Goal: Task Accomplishment & Management: Complete application form

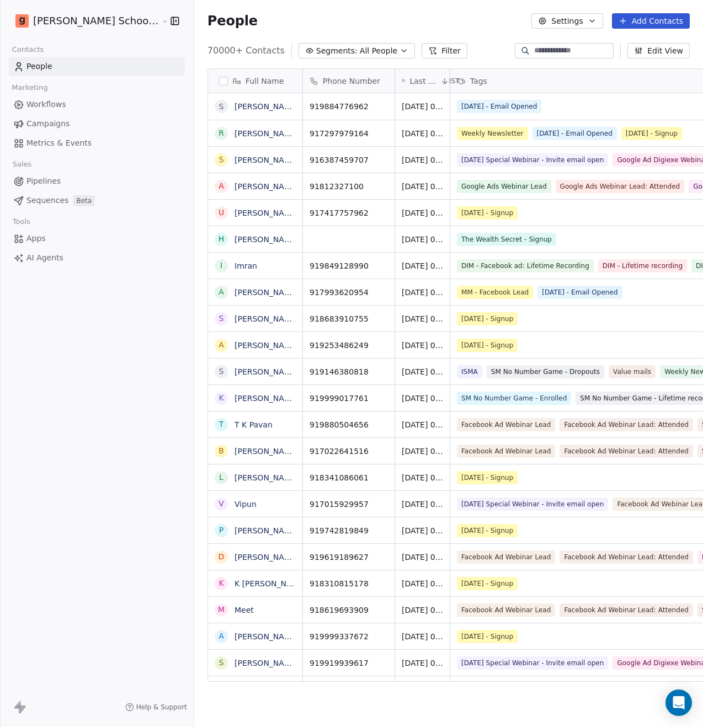
scroll to position [631, 536]
click at [27, 221] on span "Tools" at bounding box center [21, 222] width 27 height 17
click at [22, 163] on span "Sales" at bounding box center [22, 164] width 29 height 17
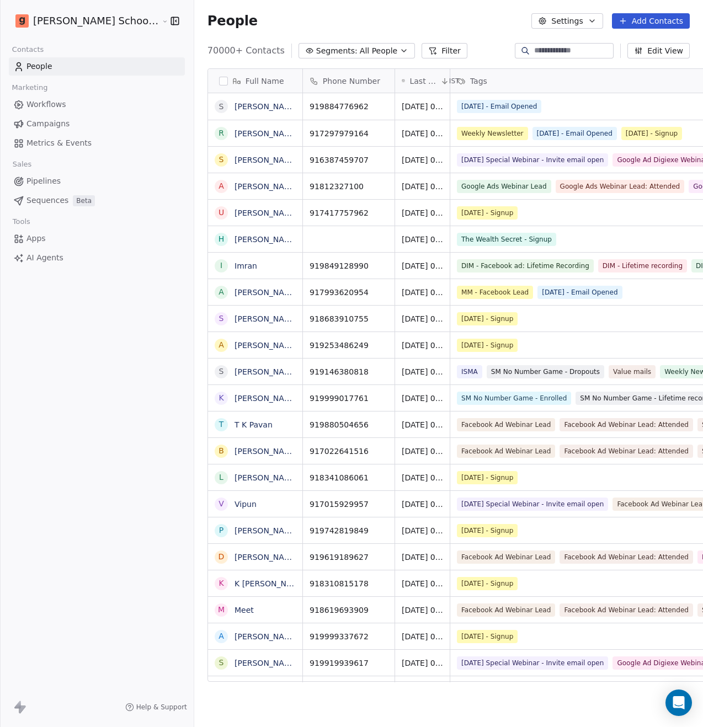
click at [29, 89] on span "Marketing" at bounding box center [29, 87] width 45 height 17
click at [26, 51] on span "Contacts" at bounding box center [27, 49] width 41 height 17
click at [27, 87] on span "Marketing" at bounding box center [29, 87] width 45 height 17
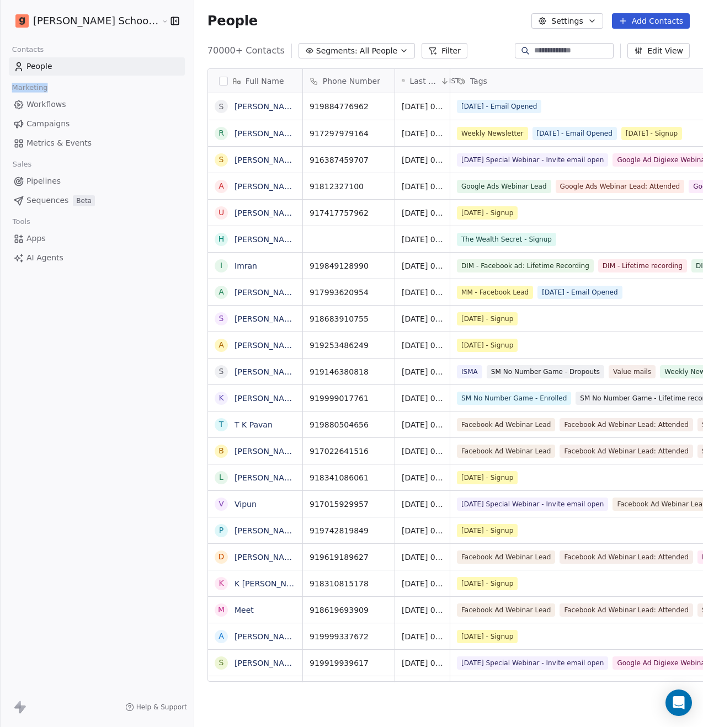
click at [27, 86] on span "Marketing" at bounding box center [29, 87] width 45 height 17
click at [20, 163] on span "Sales" at bounding box center [22, 164] width 29 height 17
click at [19, 220] on span "Tools" at bounding box center [21, 222] width 27 height 17
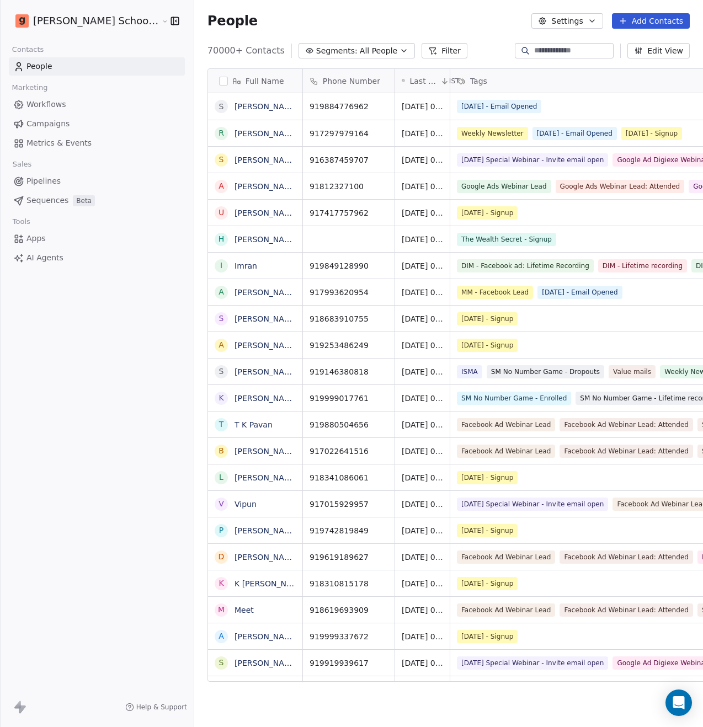
click at [18, 167] on span "Sales" at bounding box center [22, 164] width 29 height 17
click at [23, 87] on span "Marketing" at bounding box center [29, 87] width 45 height 17
click at [36, 88] on span "Marketing" at bounding box center [29, 87] width 45 height 17
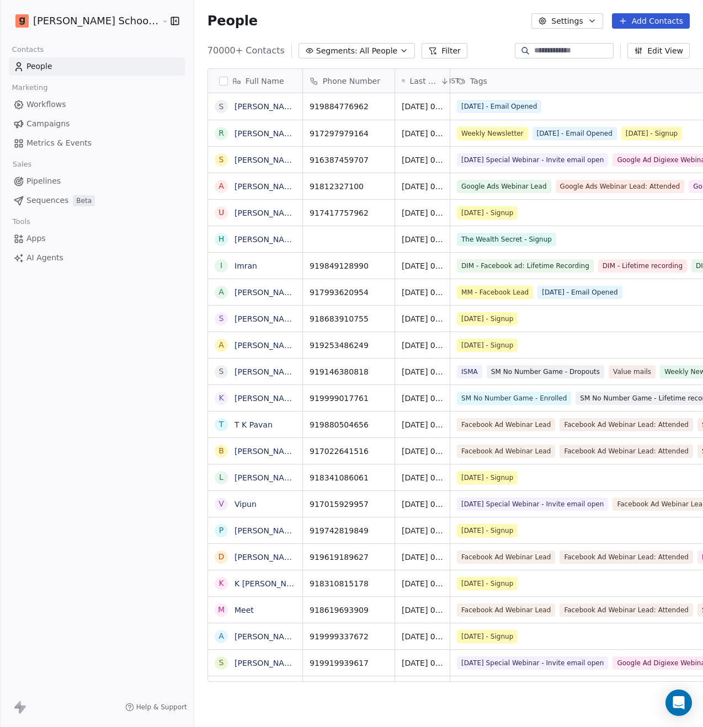
click at [53, 121] on span "Campaigns" at bounding box center [47, 124] width 43 height 12
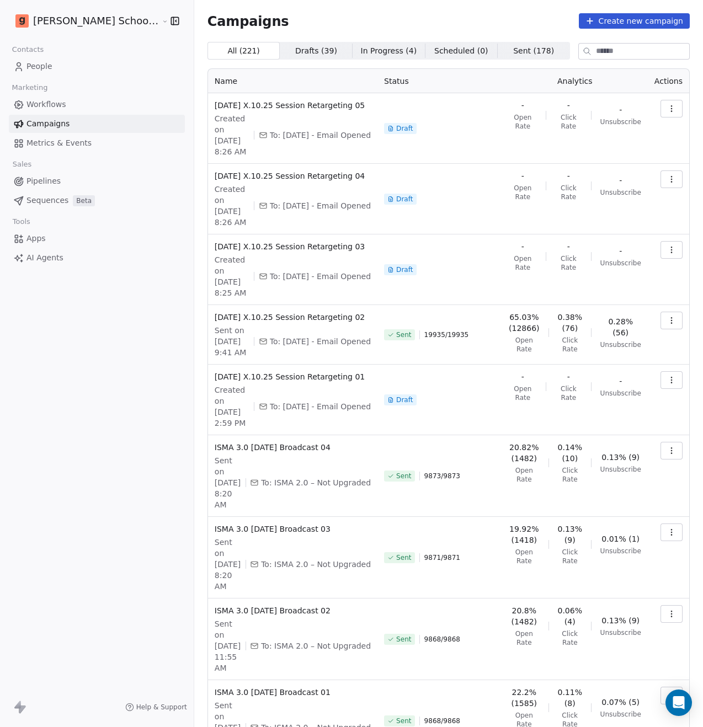
click at [52, 105] on span "Workflows" at bounding box center [46, 105] width 40 height 12
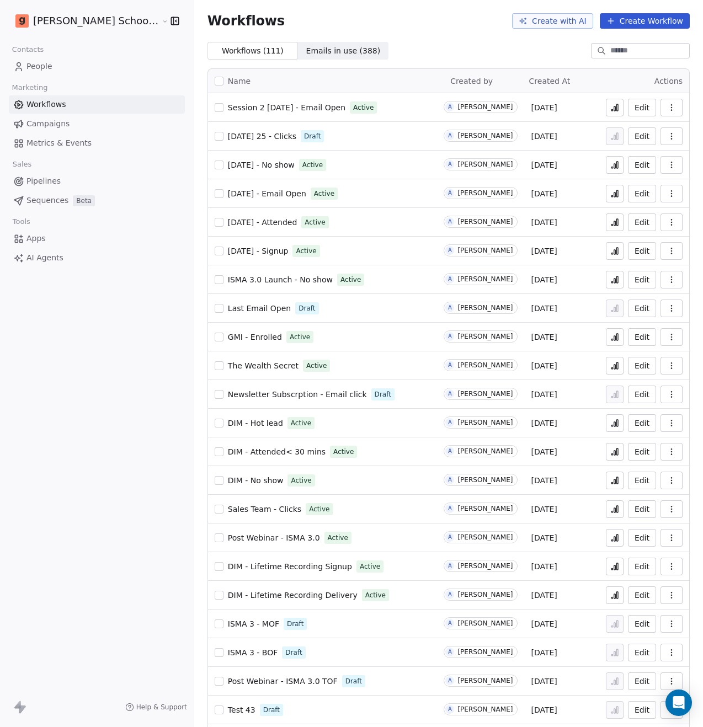
click at [85, 63] on link "People" at bounding box center [97, 66] width 176 height 18
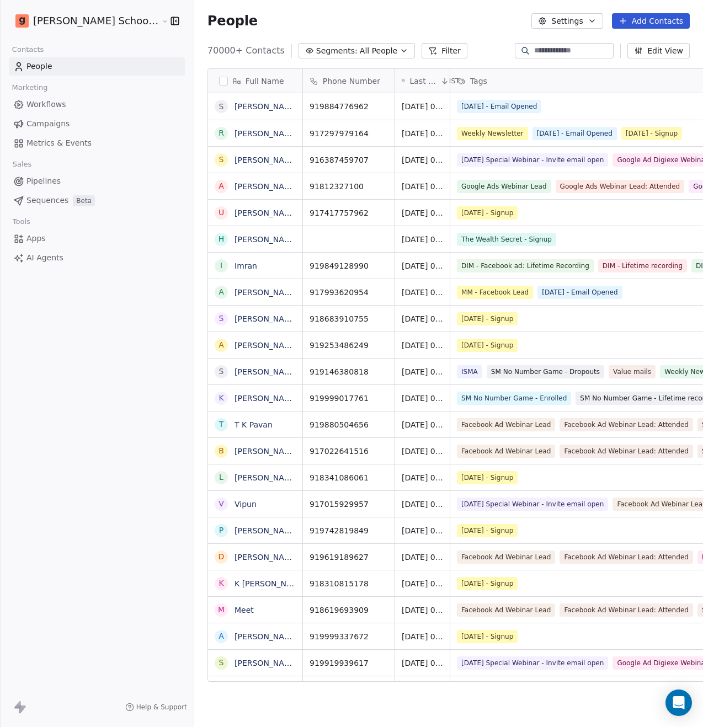
scroll to position [631, 536]
click at [558, 26] on button "Settings" at bounding box center [566, 20] width 71 height 15
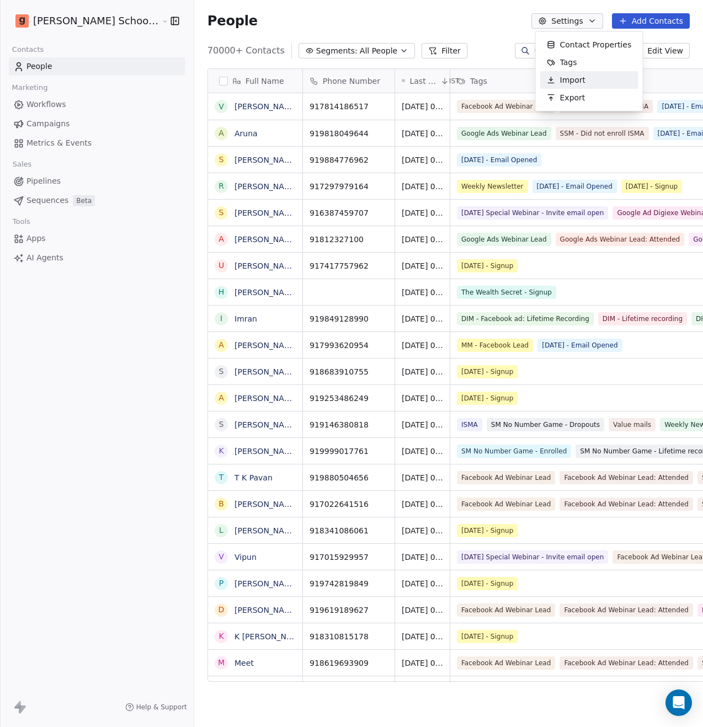
click at [573, 83] on span "Import" at bounding box center [572, 80] width 25 height 12
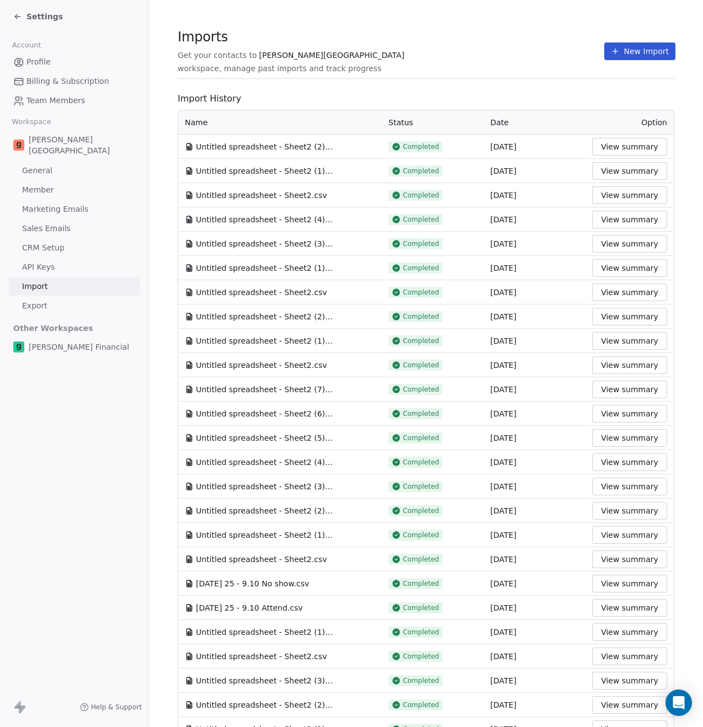
click at [620, 55] on button "New Import" at bounding box center [639, 51] width 71 height 18
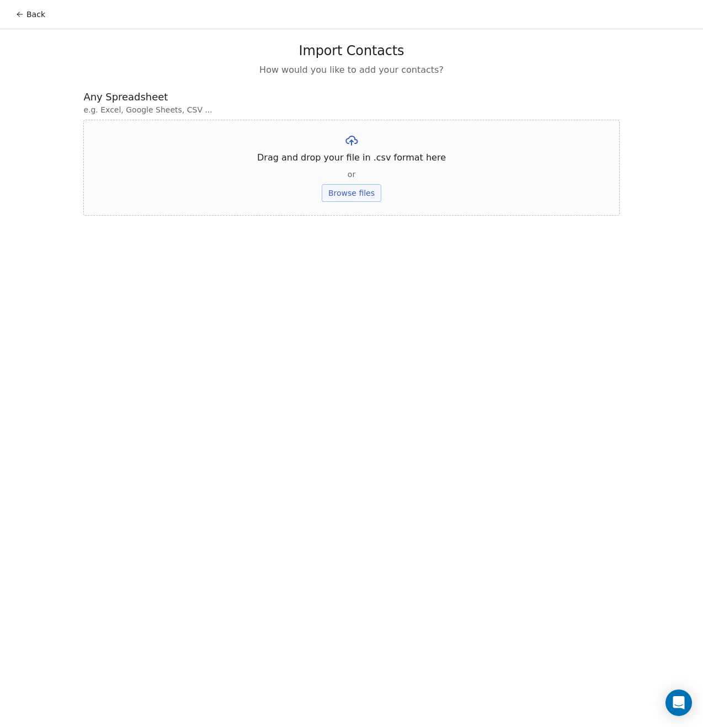
click at [366, 193] on button "Browse files" at bounding box center [352, 193] width 60 height 18
click at [352, 165] on button "Upload" at bounding box center [351, 162] width 40 height 18
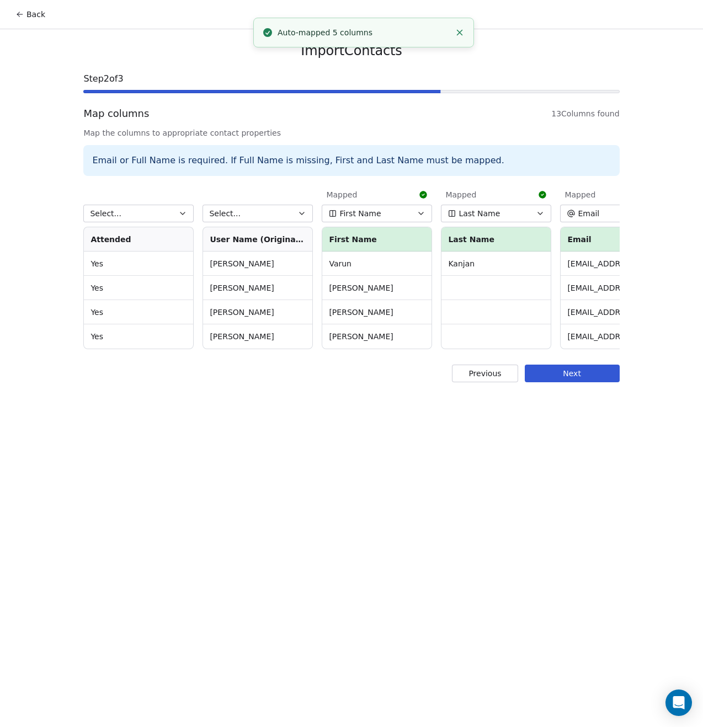
click at [379, 215] on button "First Name" at bounding box center [377, 214] width 110 height 18
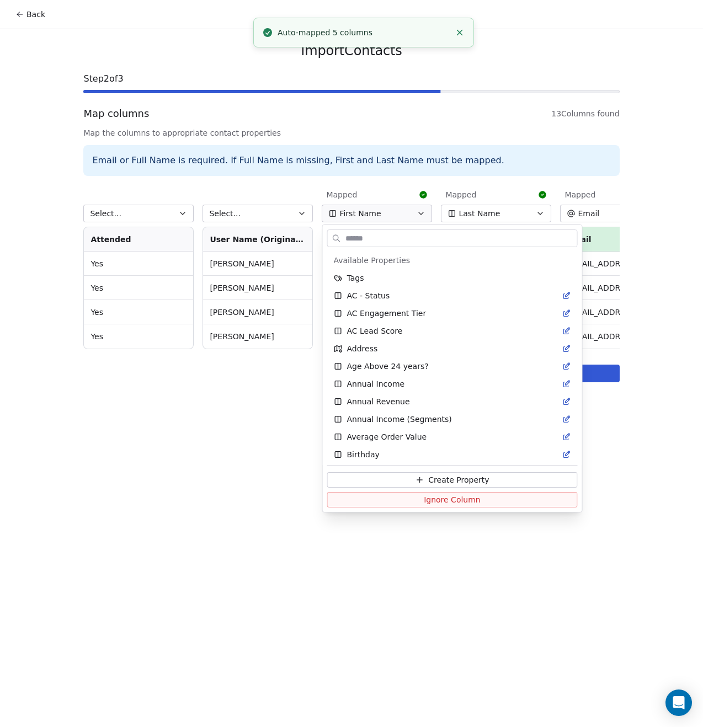
scroll to position [497, 0]
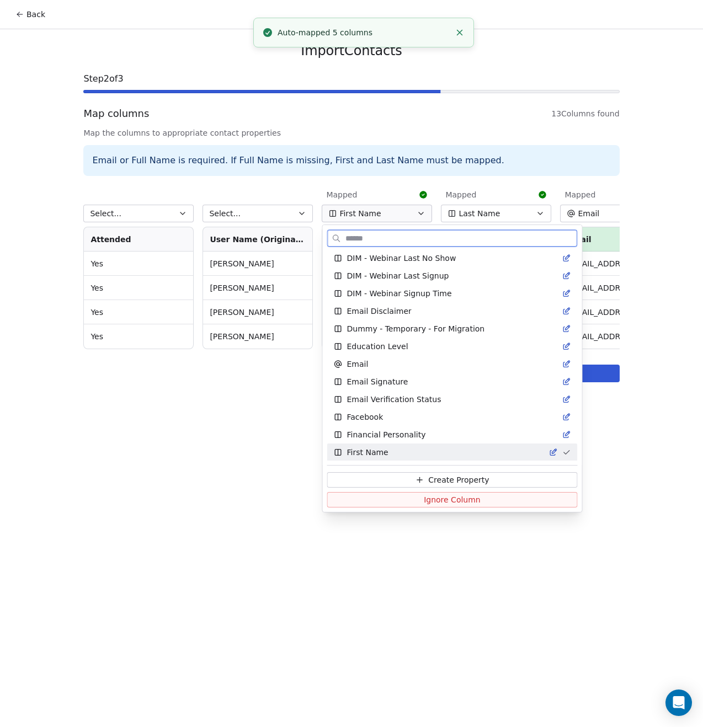
click at [392, 498] on button "Ignore Column" at bounding box center [452, 499] width 251 height 15
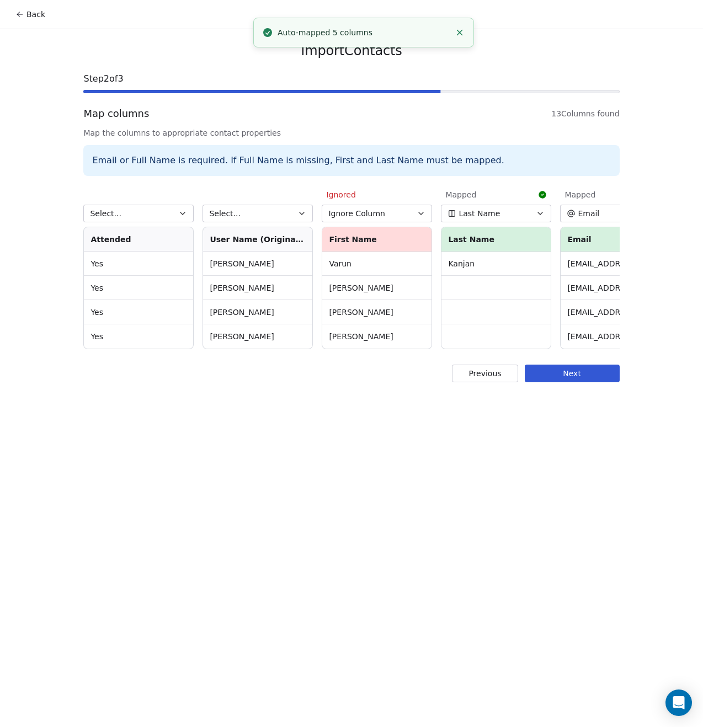
click at [493, 211] on span "Last Name" at bounding box center [479, 213] width 41 height 11
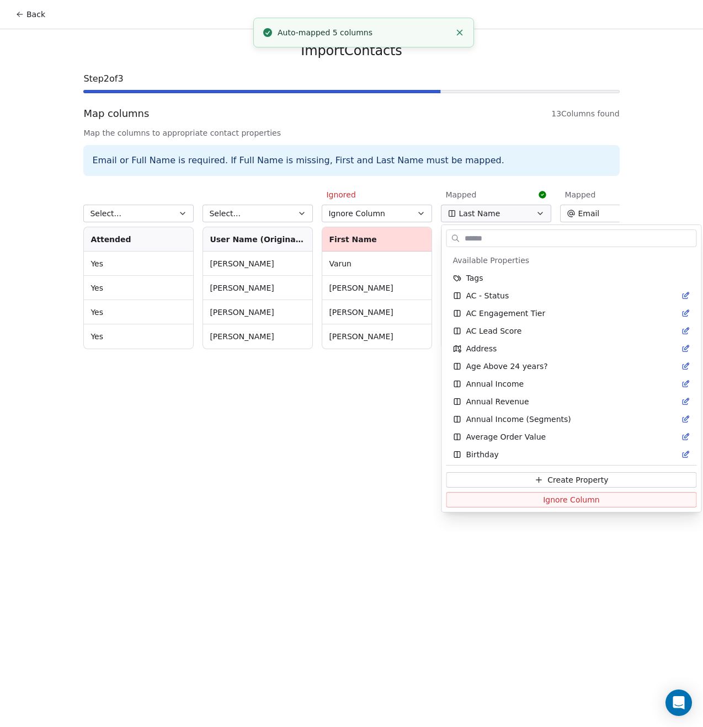
scroll to position [1185, 0]
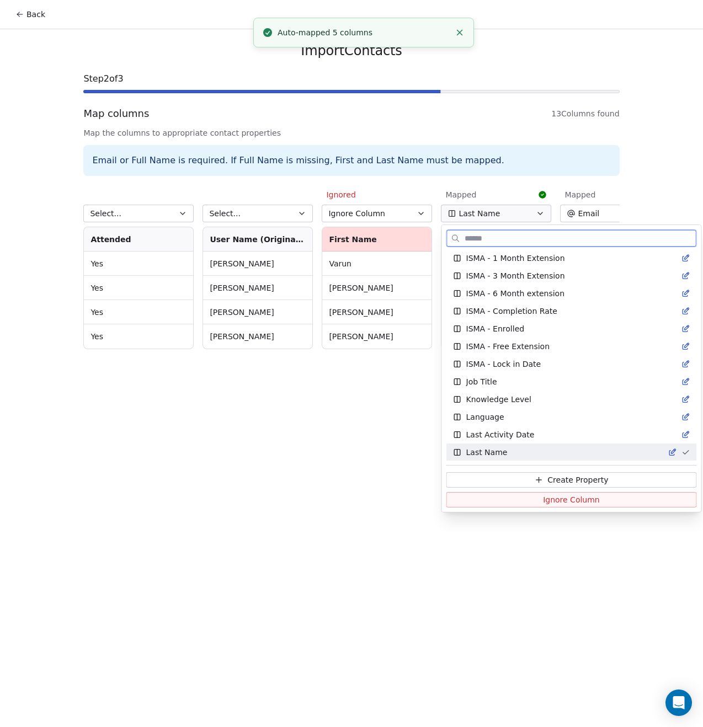
drag, startPoint x: 513, startPoint y: 496, endPoint x: 492, endPoint y: 489, distance: 22.0
click at [513, 496] on button "Ignore Column" at bounding box center [571, 499] width 251 height 15
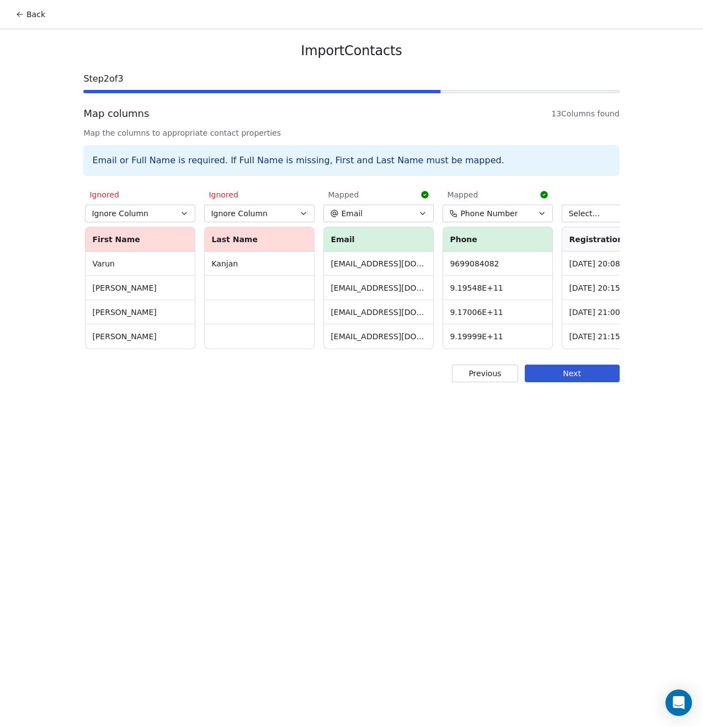
scroll to position [0, 480]
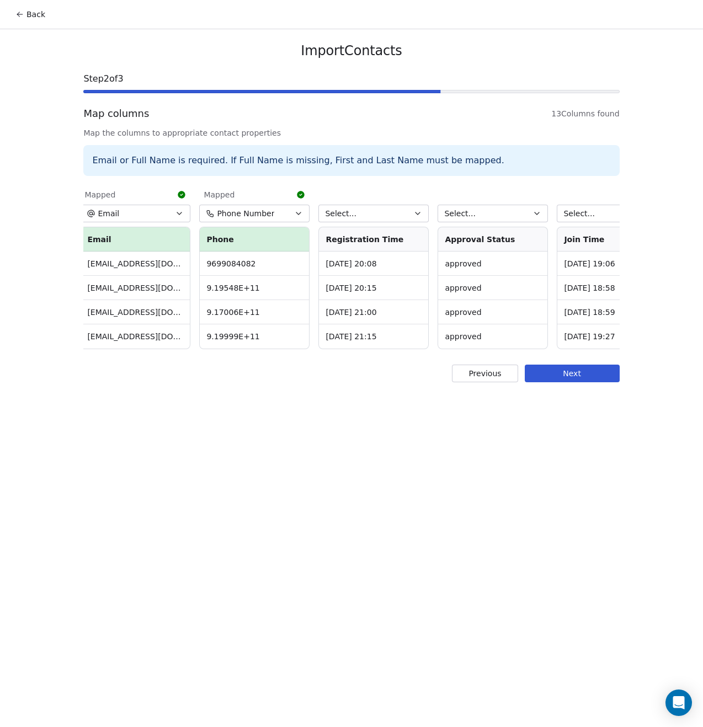
click at [265, 219] on button "Phone Number" at bounding box center [254, 214] width 110 height 18
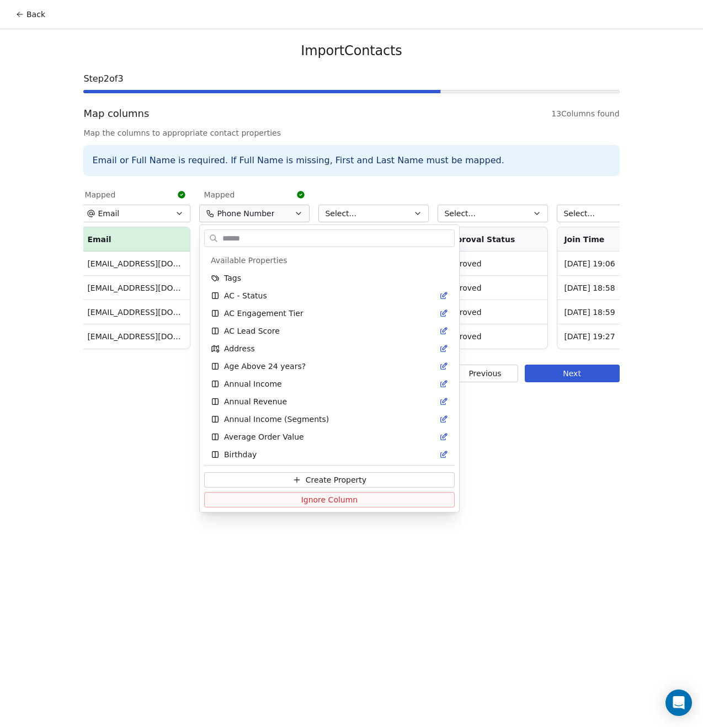
scroll to position [1733, 0]
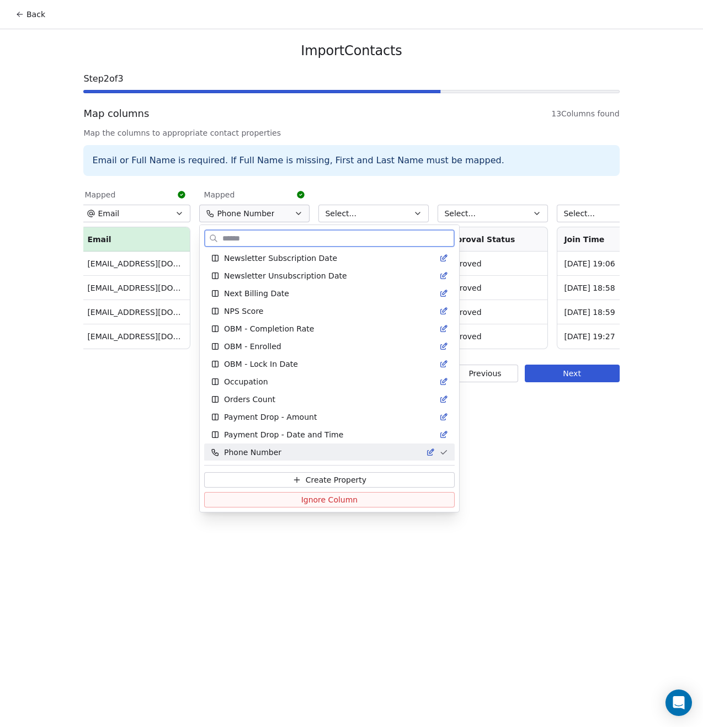
click at [273, 498] on button "Ignore Column" at bounding box center [329, 499] width 251 height 15
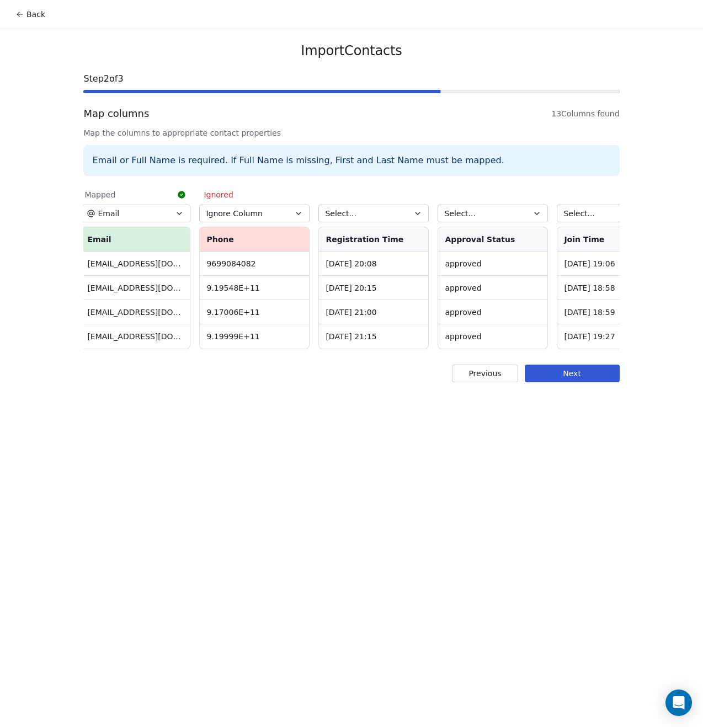
click at [339, 350] on div "Select... ﻿Attended Yes Yes Yes Yes Select... User Name (Original Name) [PERSON…" at bounding box center [351, 267] width 536 height 169
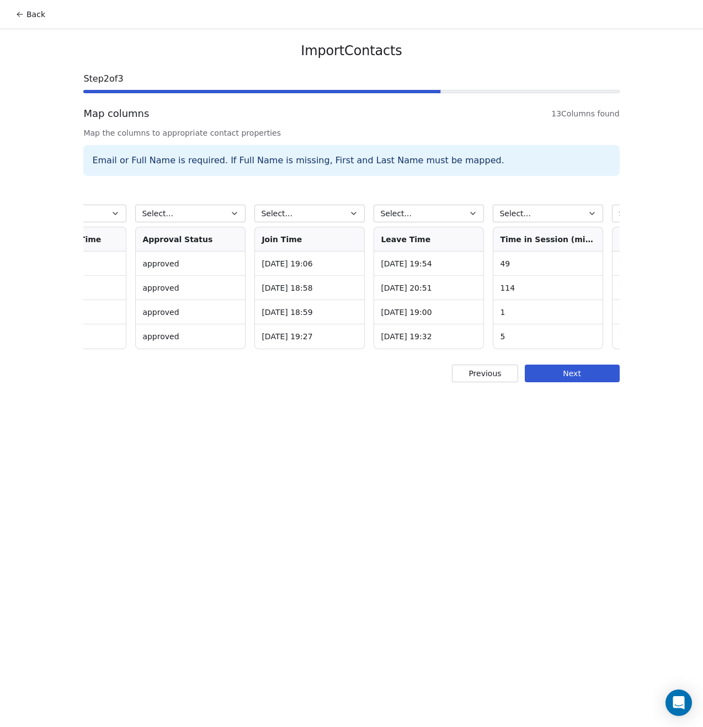
scroll to position [0, 1005]
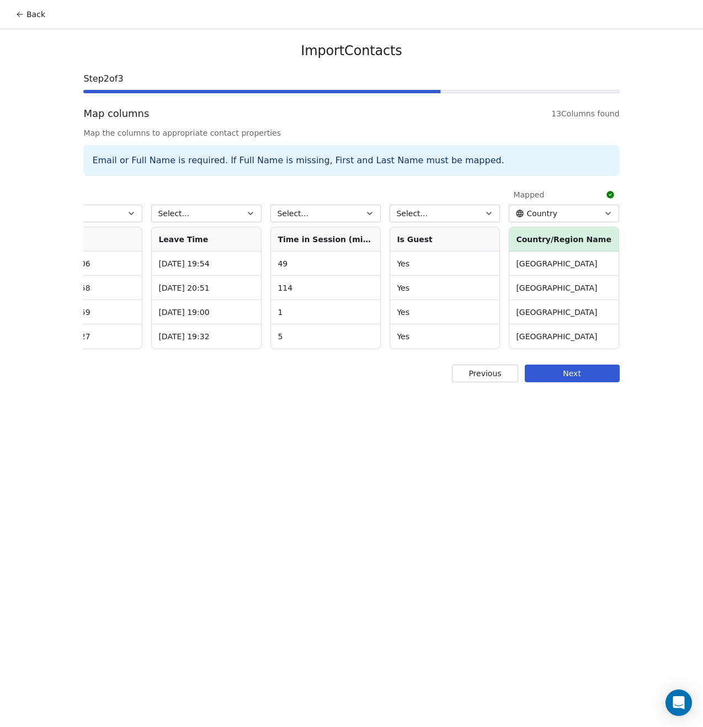
click at [563, 213] on button "Country" at bounding box center [564, 214] width 110 height 18
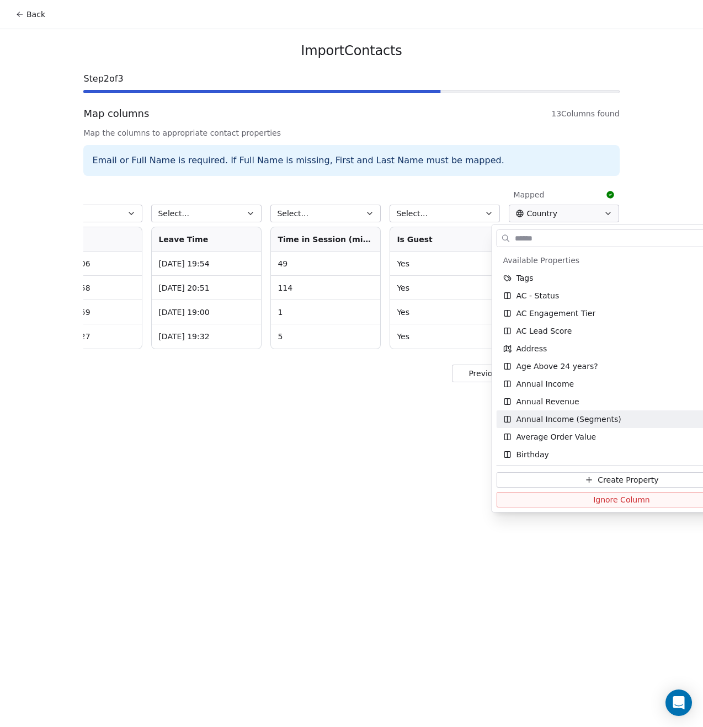
scroll to position [108, 0]
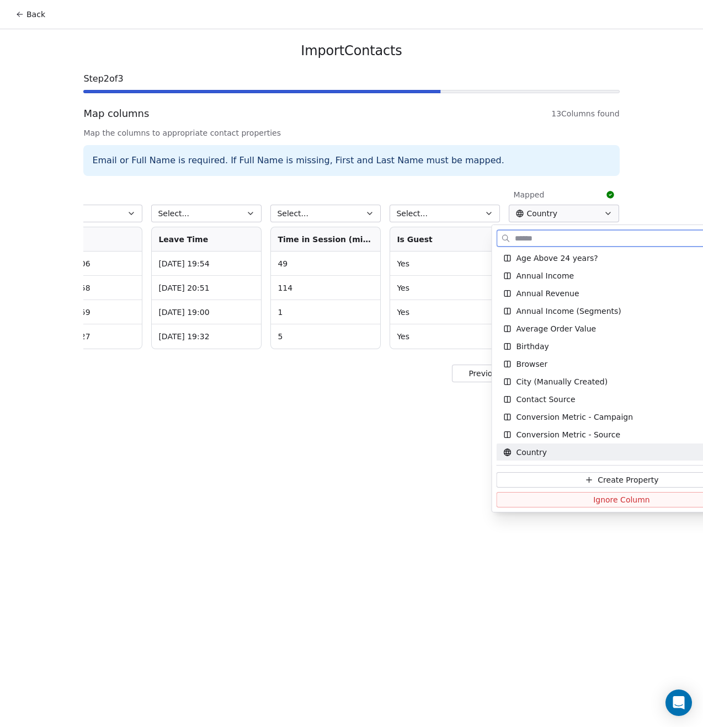
click at [563, 499] on button "Ignore Column" at bounding box center [622, 499] width 251 height 15
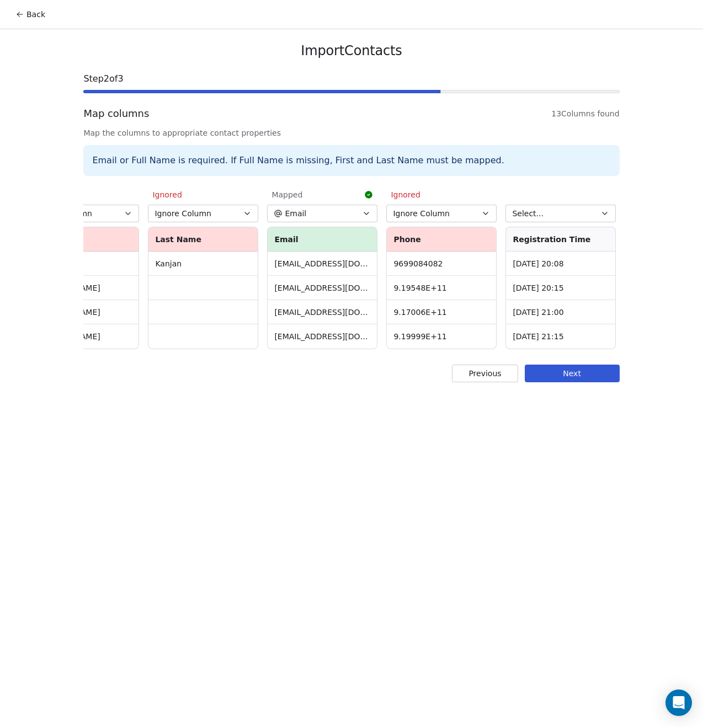
scroll to position [0, 291]
click at [595, 382] on button "Next" at bounding box center [572, 374] width 95 height 18
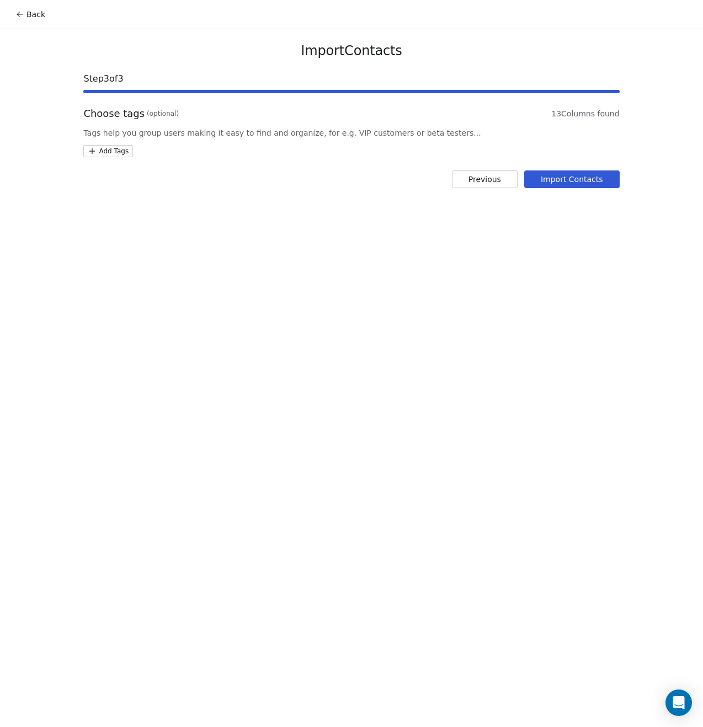
click at [102, 155] on html "Back Import Contacts Step 3 of 3 Choose tags (optional) 13 Columns found Tags h…" at bounding box center [351, 363] width 703 height 727
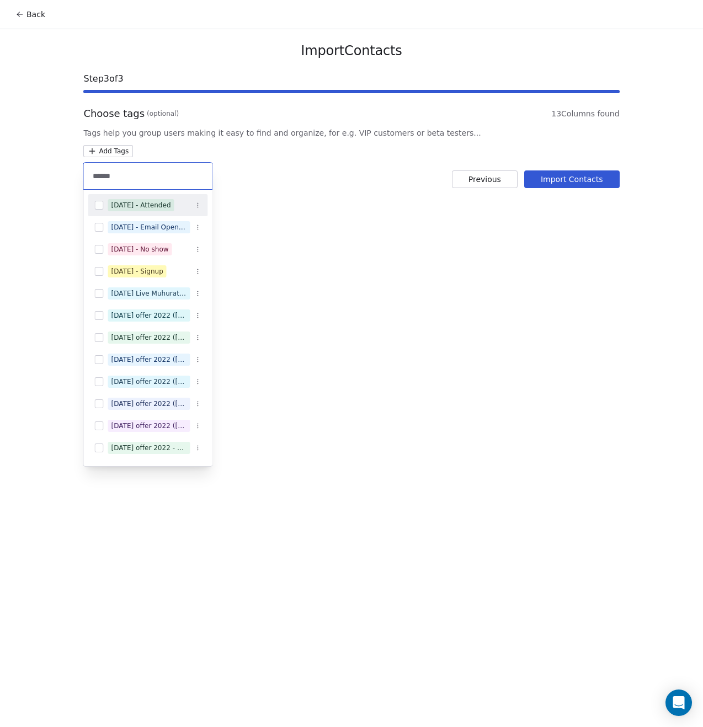
type input "******"
click at [129, 202] on div "[DATE] - Attended" at bounding box center [141, 205] width 60 height 10
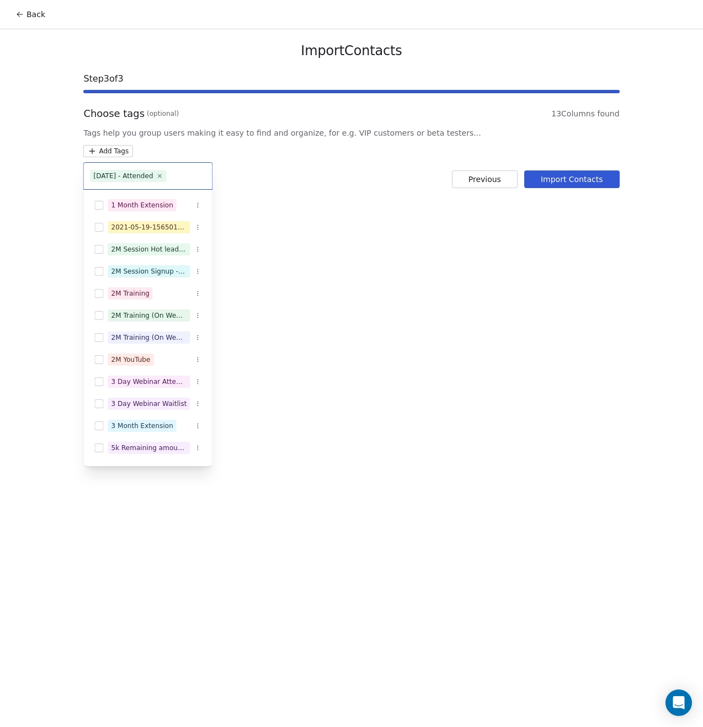
click at [390, 299] on html "Back Import Contacts Step 3 of 3 Choose tags (optional) 13 Columns found Tags h…" at bounding box center [351, 363] width 703 height 727
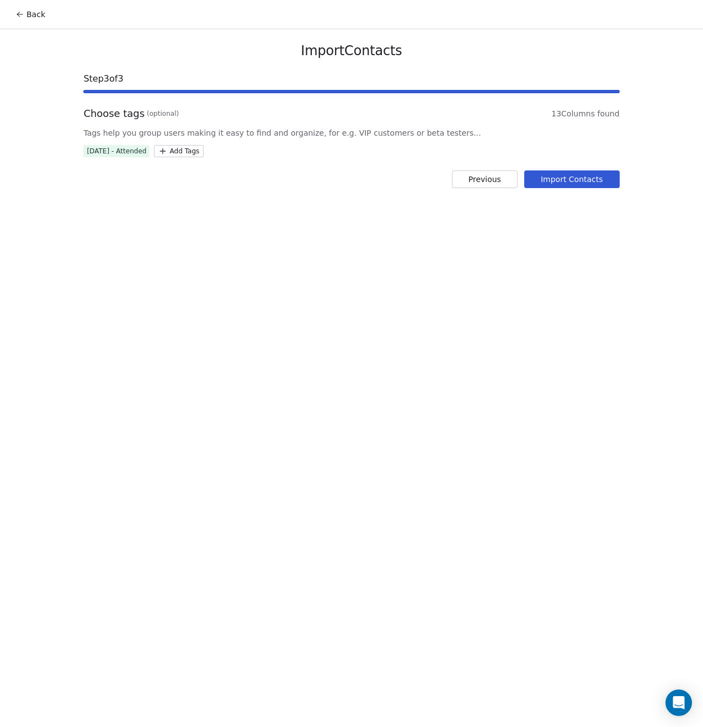
click at [562, 182] on button "Import Contacts" at bounding box center [571, 180] width 95 height 18
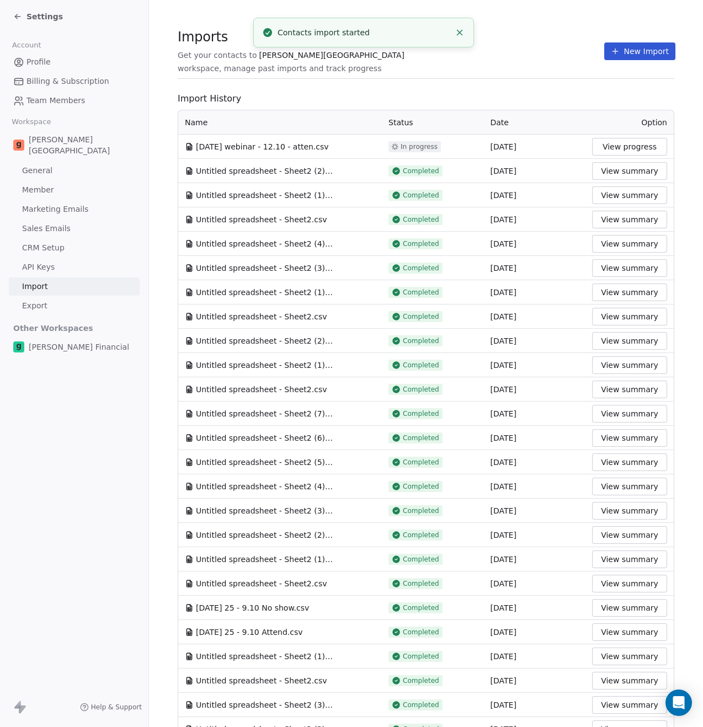
click at [634, 49] on button "New Import" at bounding box center [639, 51] width 71 height 18
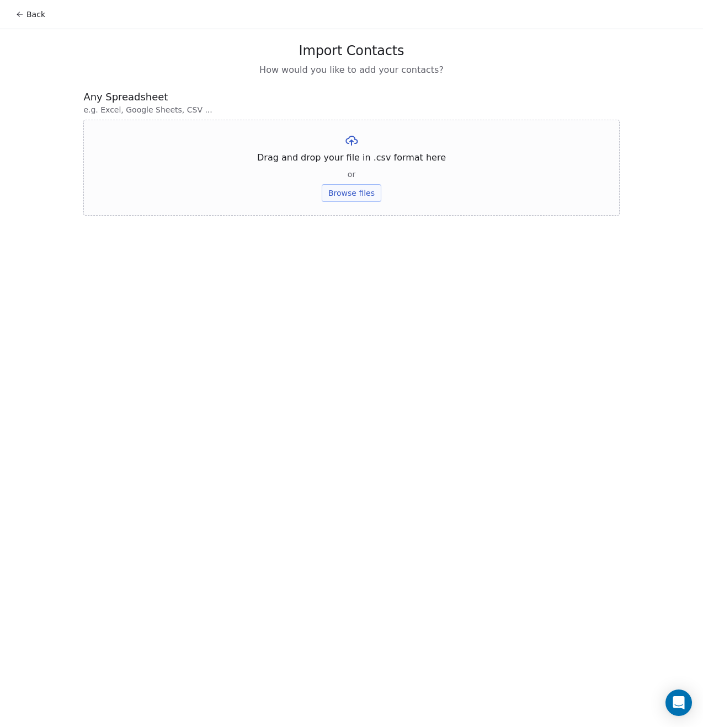
click at [366, 193] on button "Browse files" at bounding box center [352, 193] width 60 height 18
click at [355, 166] on button "Upload" at bounding box center [351, 162] width 40 height 18
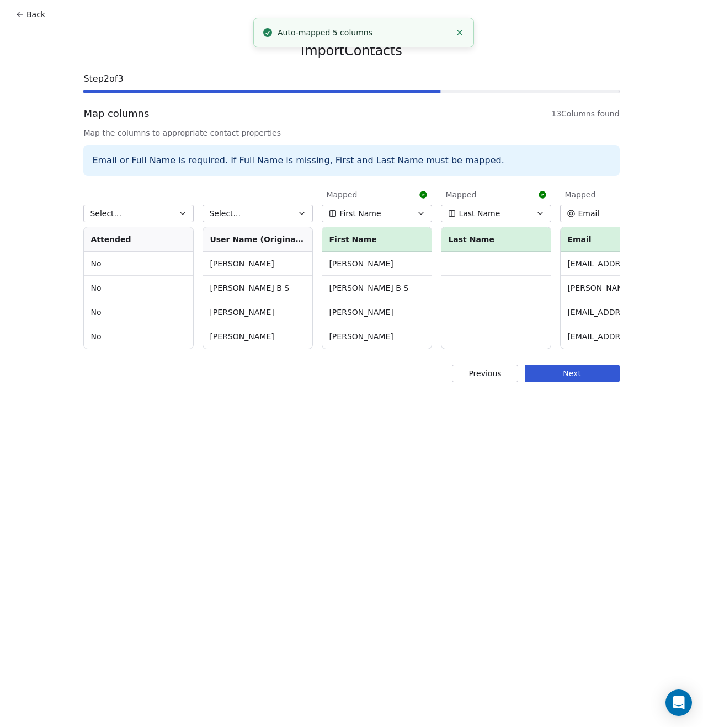
click at [376, 208] on span "First Name" at bounding box center [359, 213] width 41 height 11
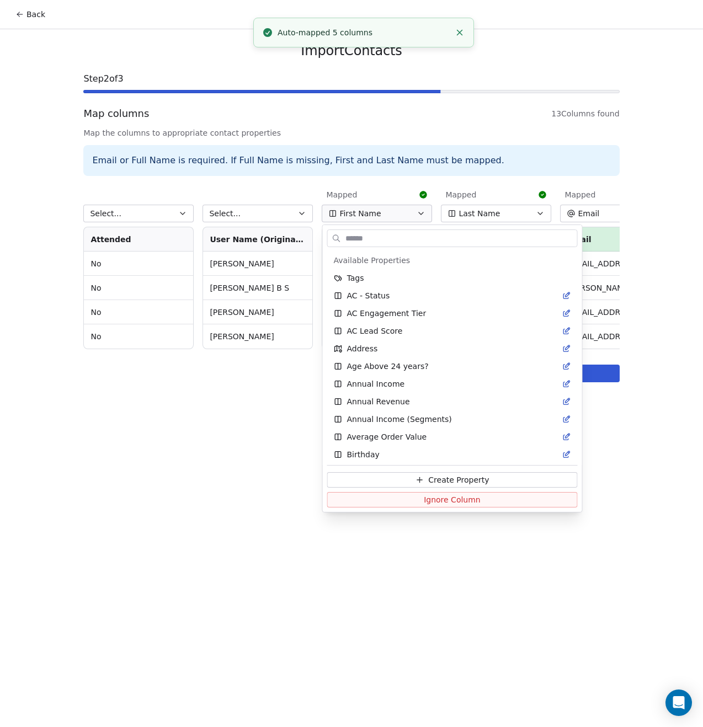
scroll to position [497, 0]
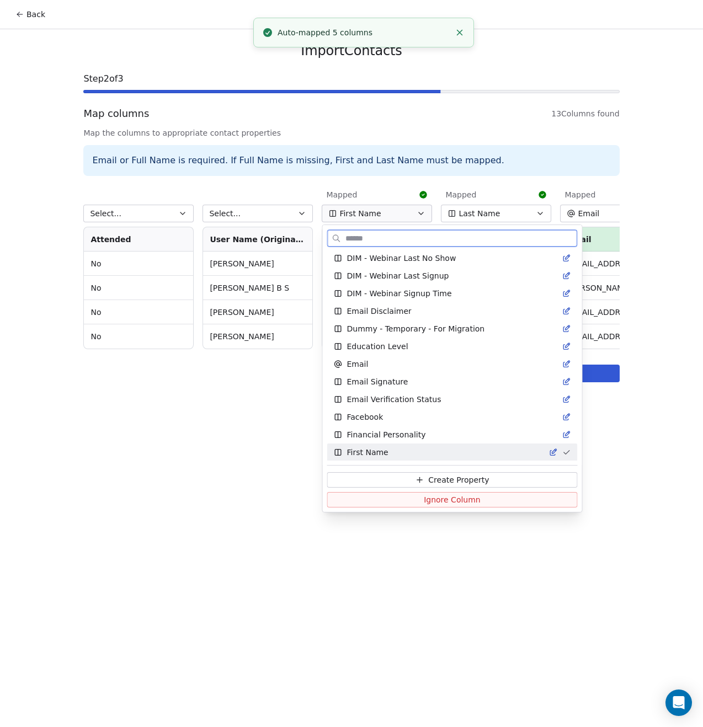
click at [396, 500] on button "Ignore Column" at bounding box center [452, 499] width 251 height 15
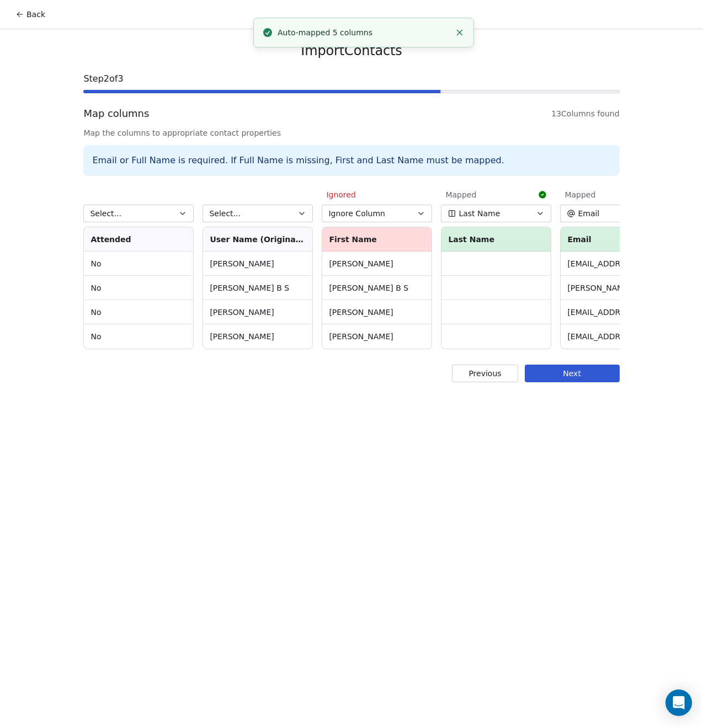
click at [489, 207] on button "Last Name" at bounding box center [496, 214] width 110 height 18
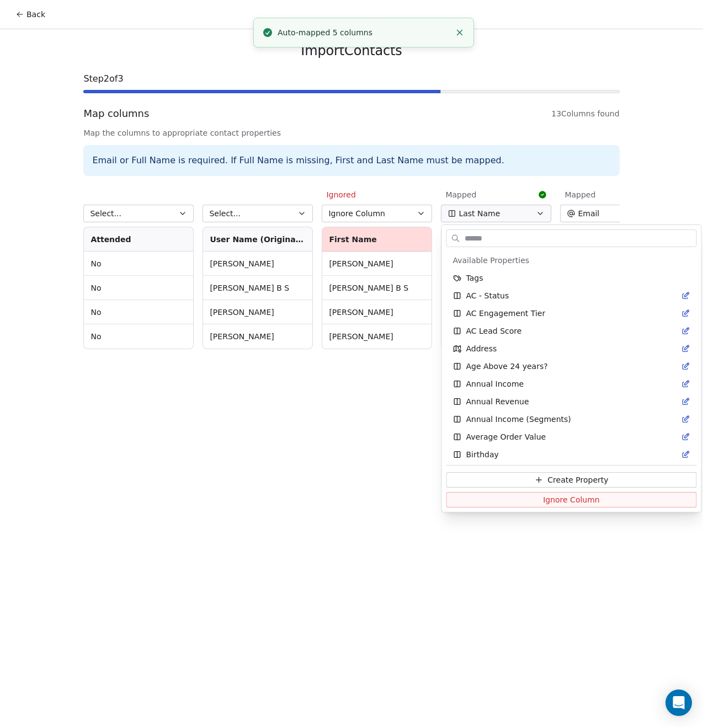
scroll to position [1185, 0]
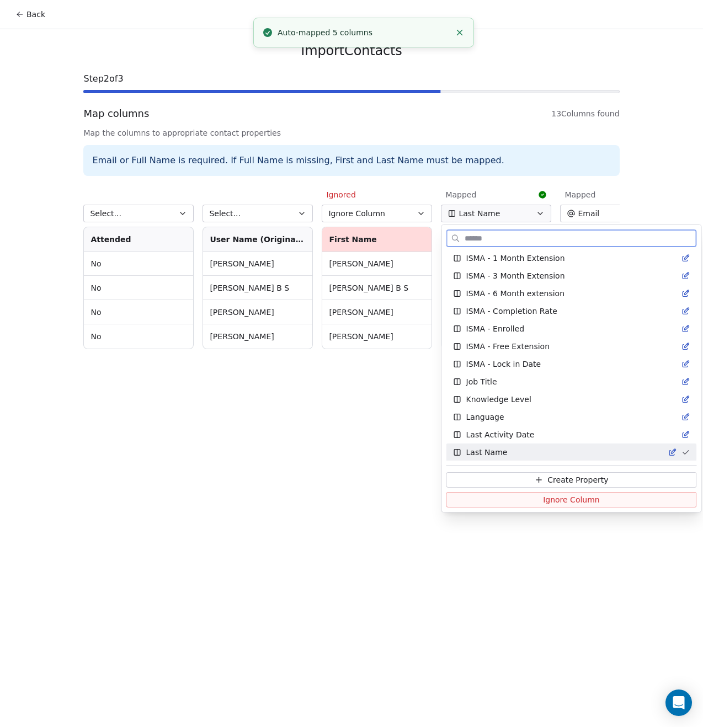
click at [521, 507] on button "Ignore Column" at bounding box center [571, 499] width 251 height 15
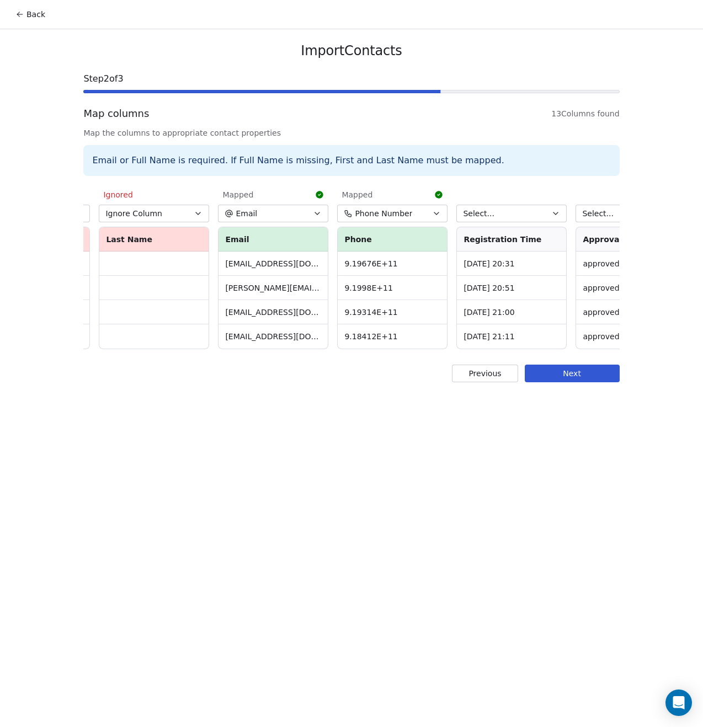
scroll to position [0, 361]
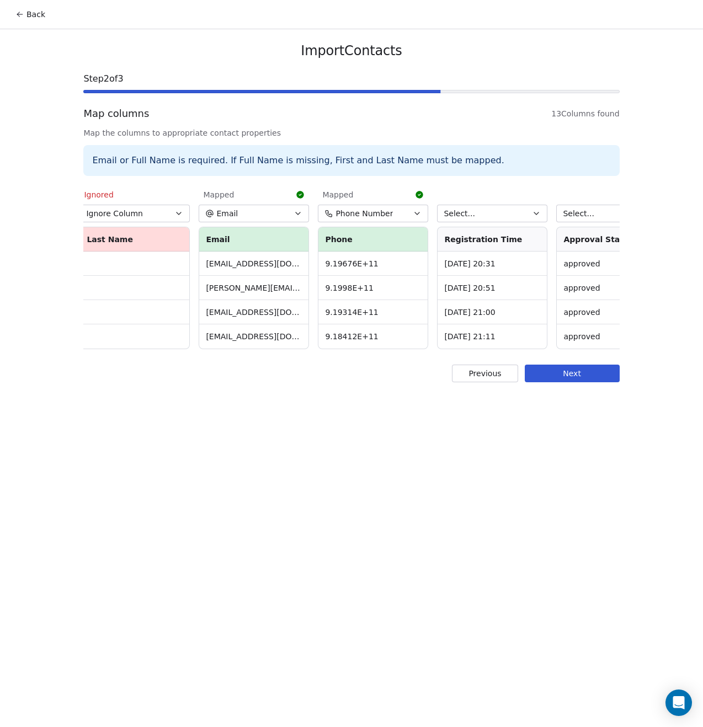
drag, startPoint x: 359, startPoint y: 210, endPoint x: 358, endPoint y: 221, distance: 11.1
click at [359, 210] on span "Phone Number" at bounding box center [364, 213] width 57 height 11
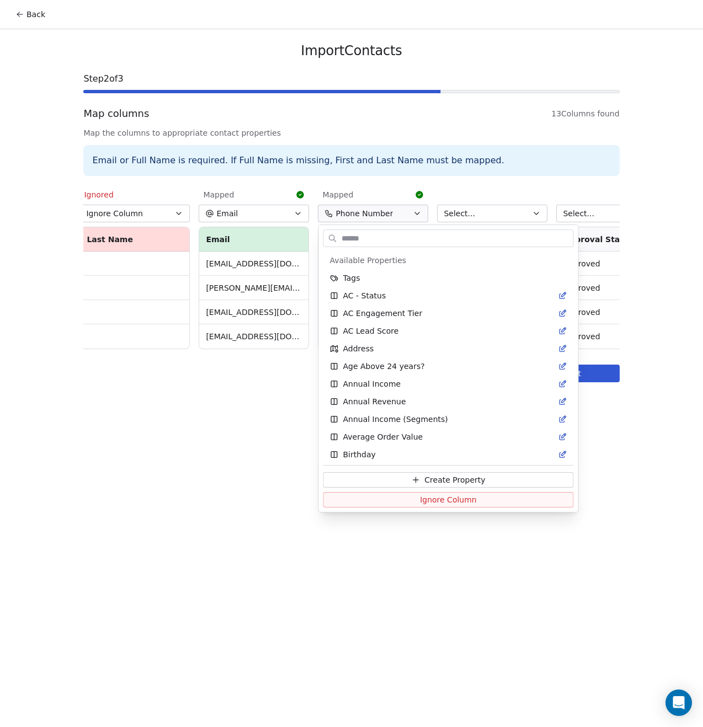
scroll to position [1733, 0]
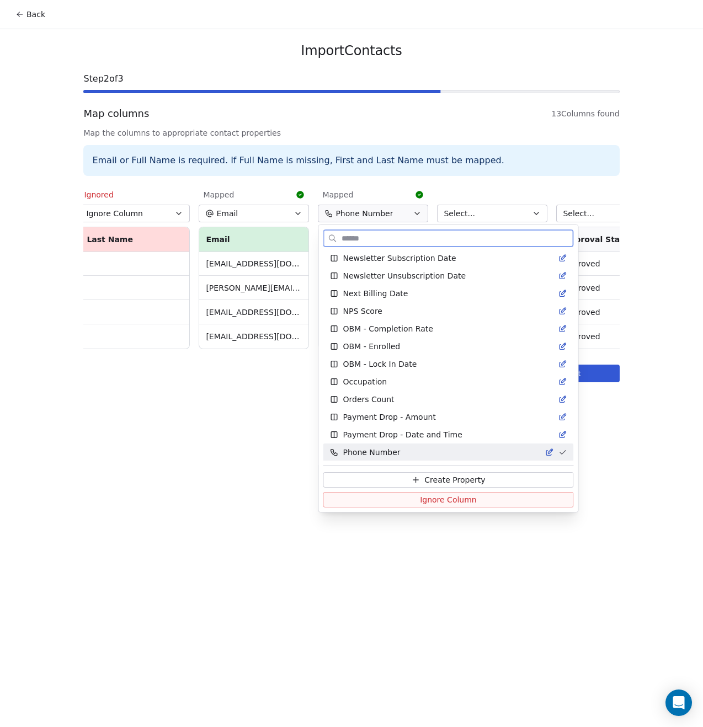
click at [420, 500] on span "Ignore Column" at bounding box center [448, 499] width 57 height 11
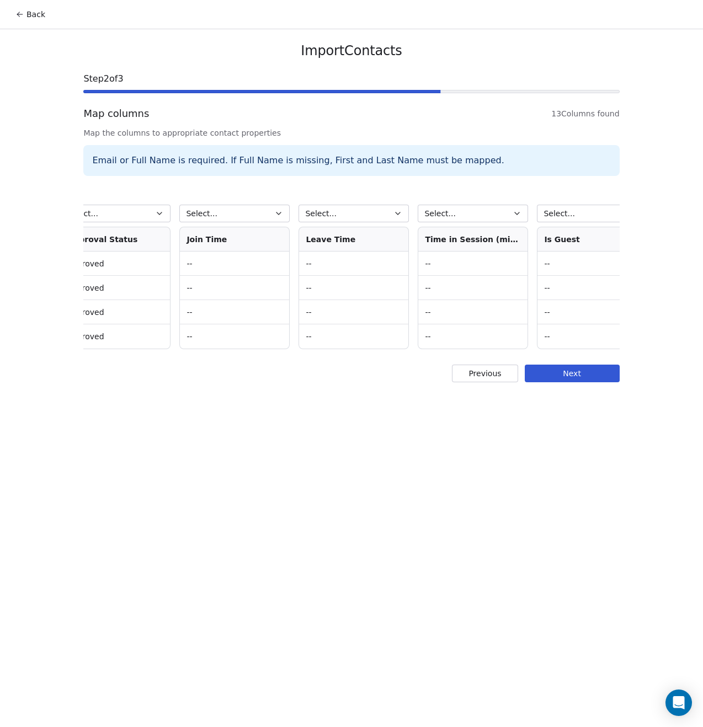
scroll to position [0, 1005]
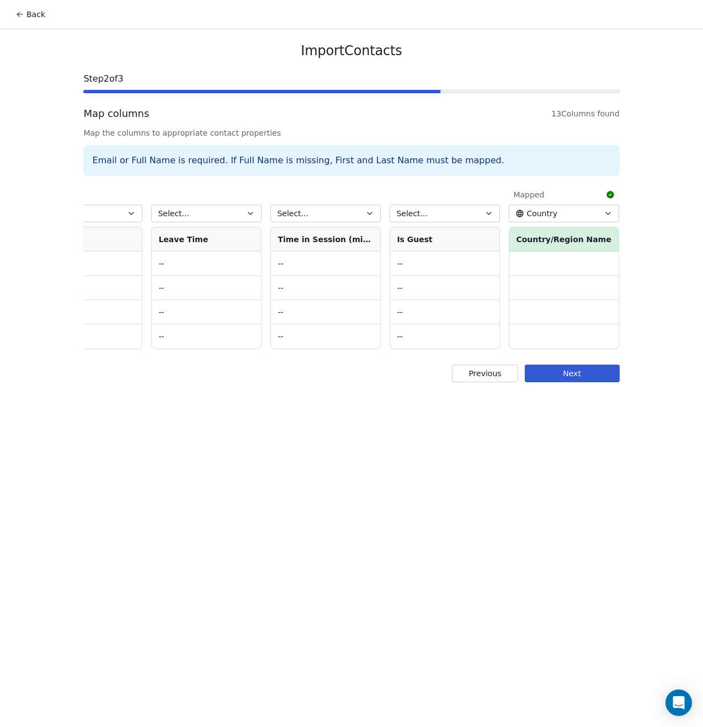
click at [540, 217] on span "Country" at bounding box center [541, 213] width 31 height 11
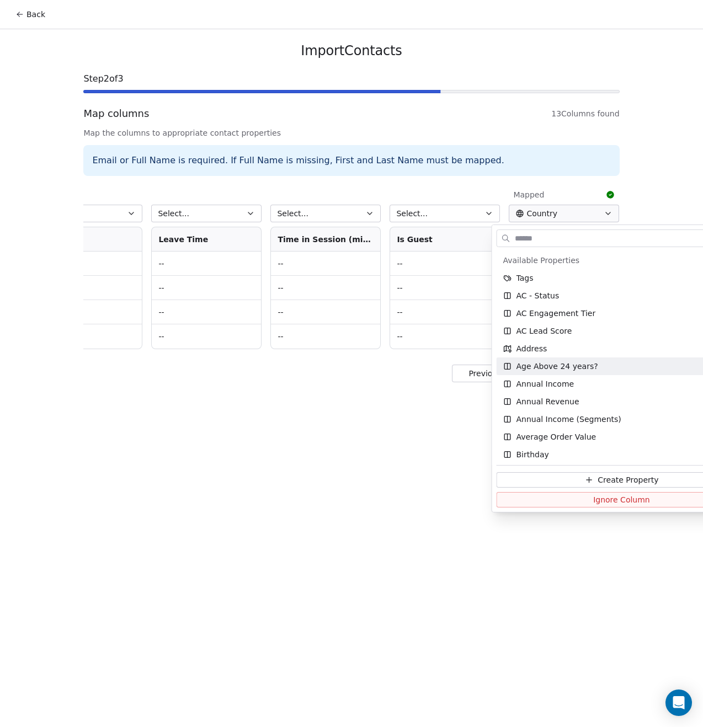
scroll to position [108, 0]
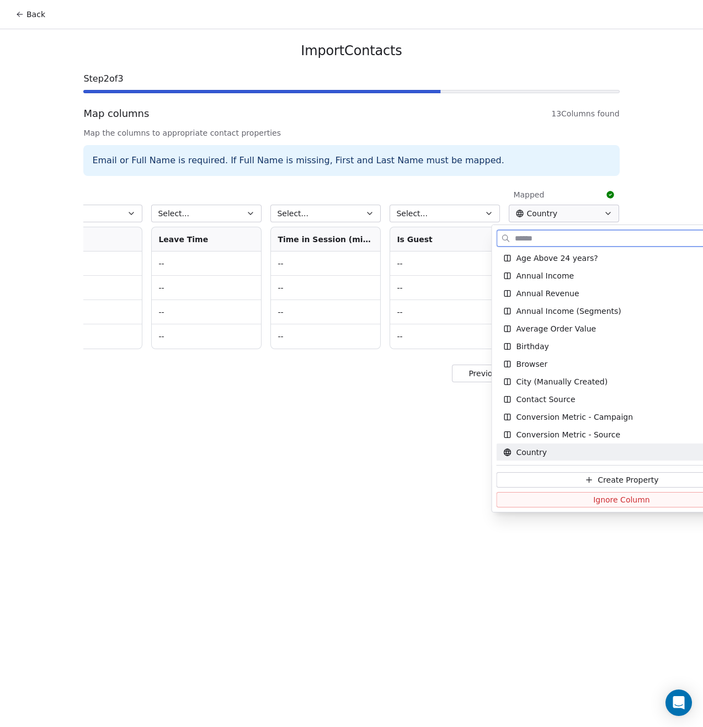
click at [593, 504] on span "Ignore Column" at bounding box center [621, 499] width 57 height 11
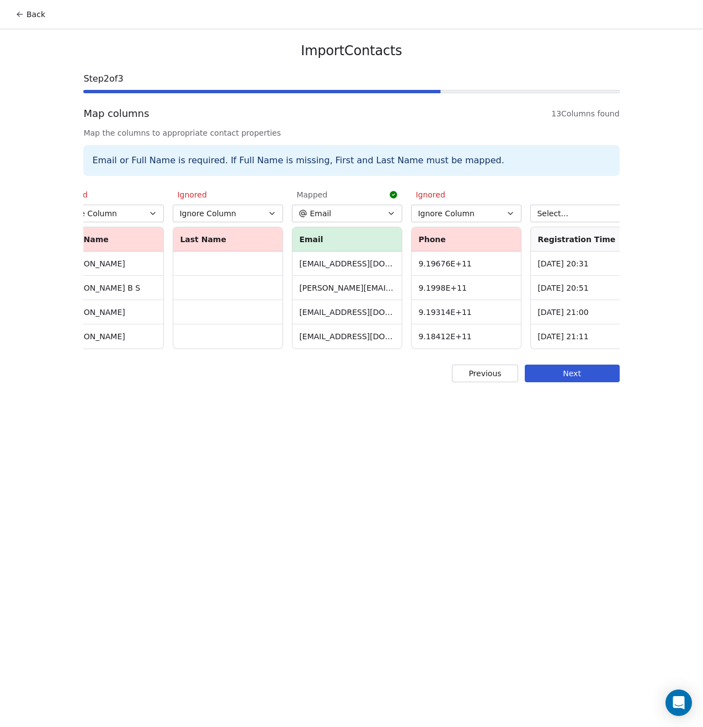
scroll to position [0, 265]
click at [538, 382] on button "Next" at bounding box center [572, 374] width 95 height 18
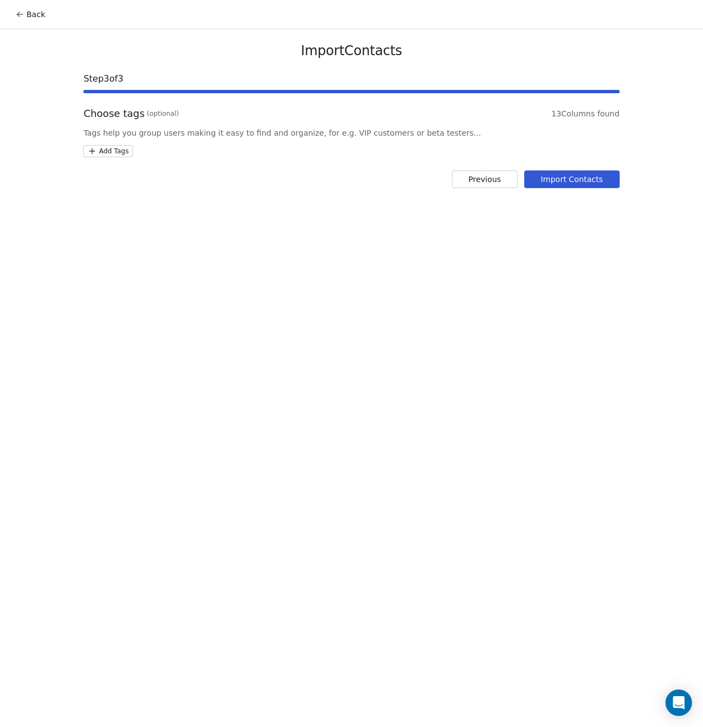
click at [104, 153] on html "Back Import Contacts Step 3 of 3 Choose tags (optional) 13 Columns found Tags h…" at bounding box center [351, 363] width 703 height 727
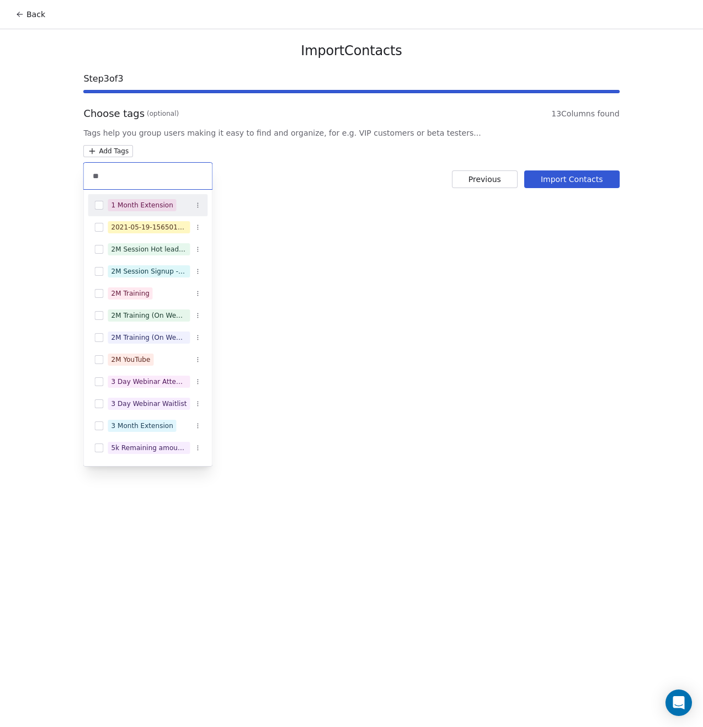
type input "*"
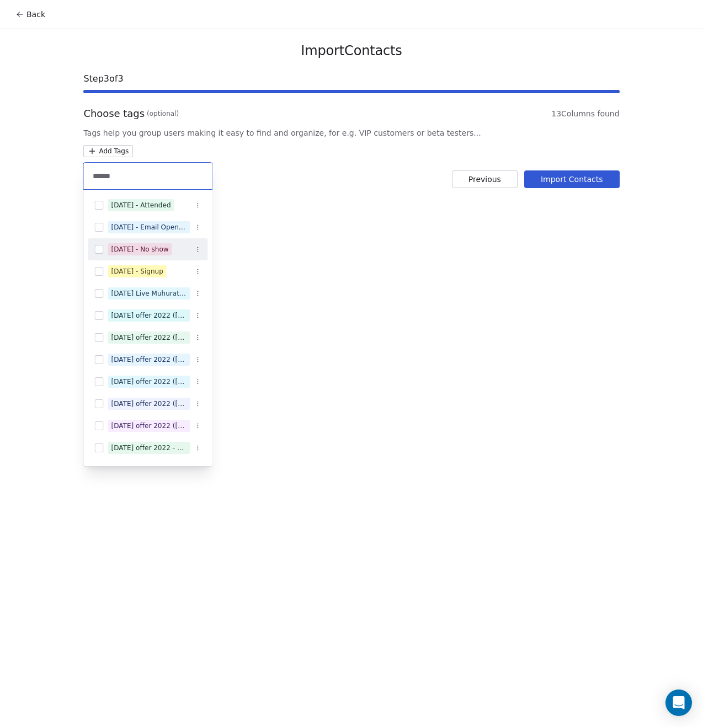
type input "******"
click at [145, 248] on div "[DATE] - No show" at bounding box center [139, 249] width 57 height 10
click at [359, 274] on html "Back Import Contacts Step 3 of 3 Choose tags (optional) 13 Columns found Tags h…" at bounding box center [351, 363] width 703 height 727
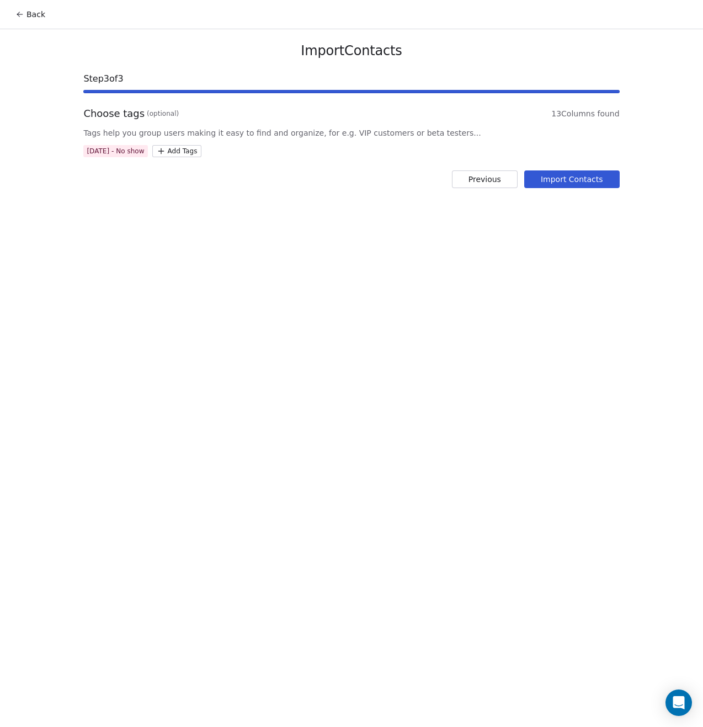
click at [558, 180] on button "Import Contacts" at bounding box center [571, 180] width 95 height 18
